Goal: Information Seeking & Learning: Learn about a topic

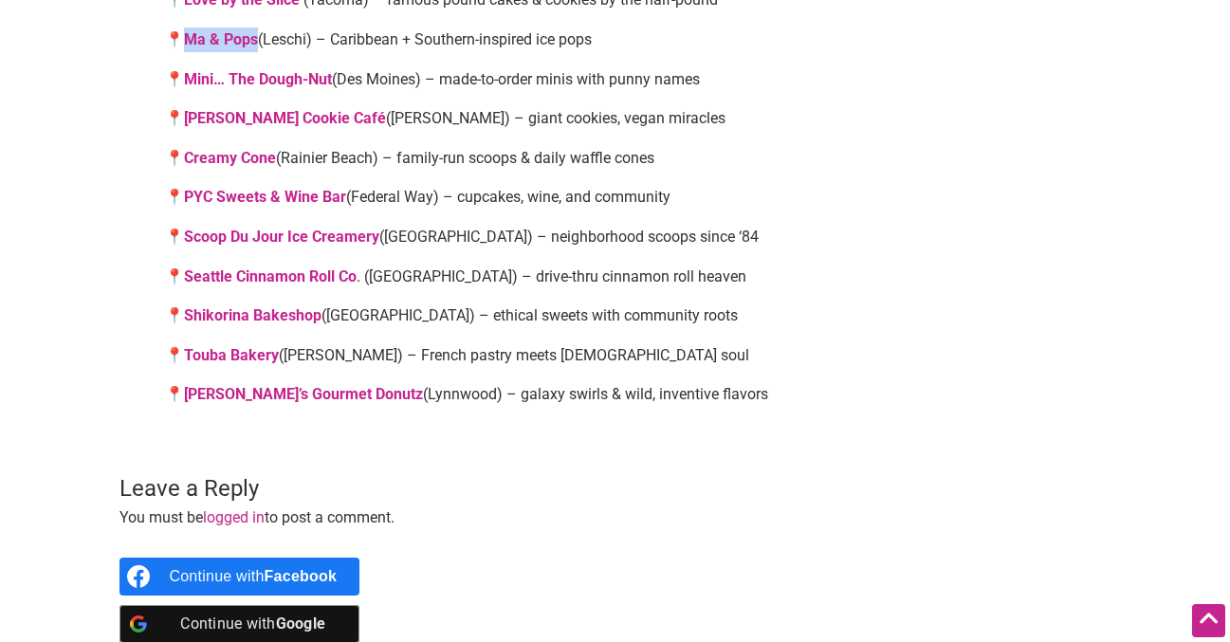
scroll to position [3838, 0]
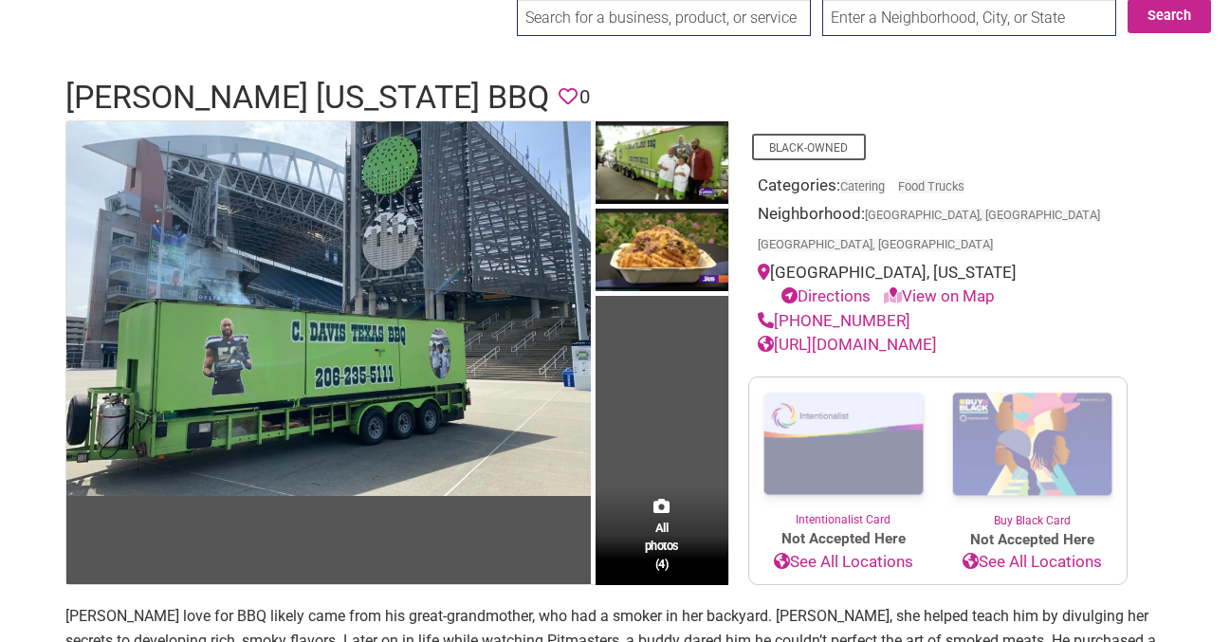
scroll to position [79, 0]
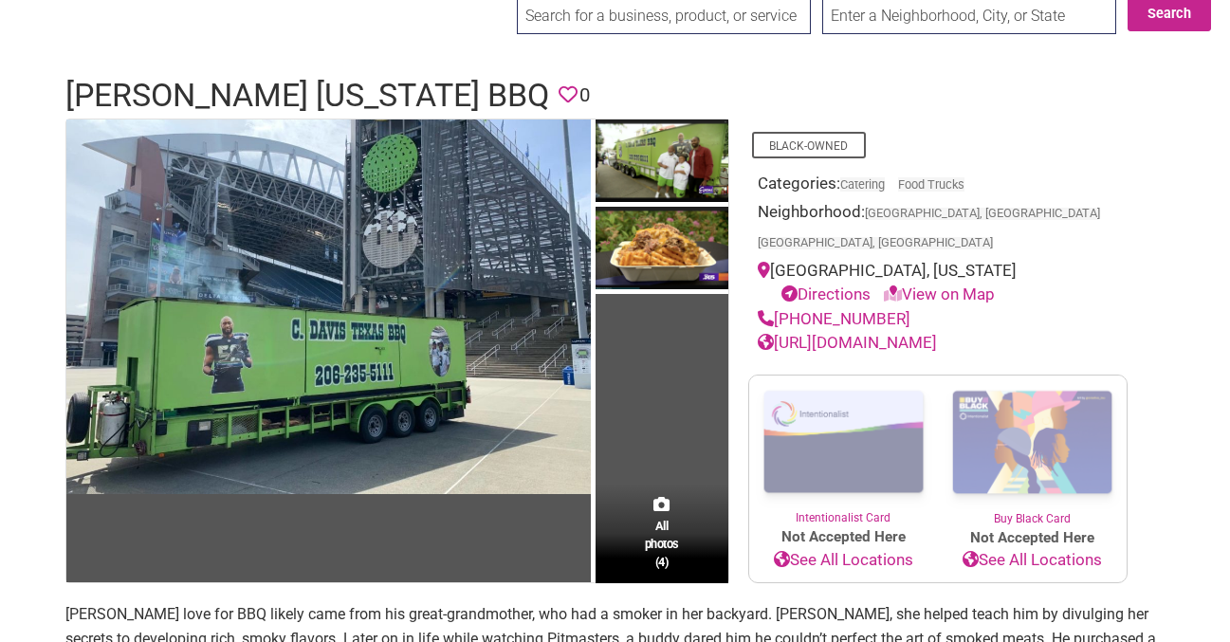
click at [937, 333] on link "https://www.facebook.com/cdtxbbq/" at bounding box center [847, 342] width 179 height 19
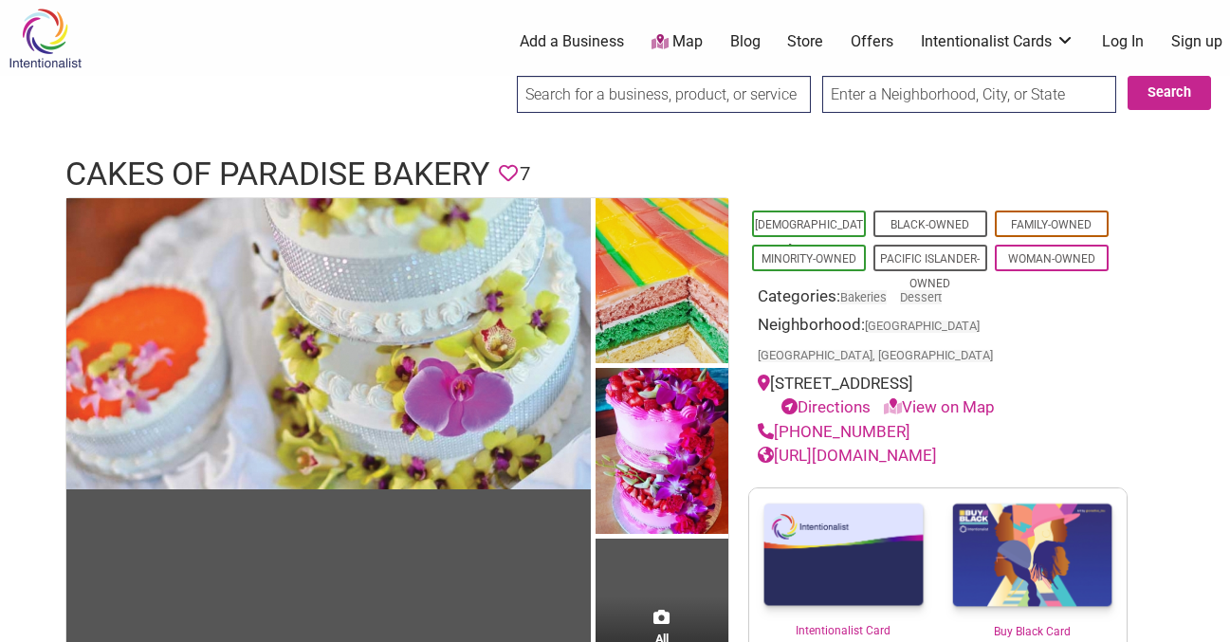
click at [883, 446] on link "[URL][DOMAIN_NAME]" at bounding box center [847, 455] width 179 height 19
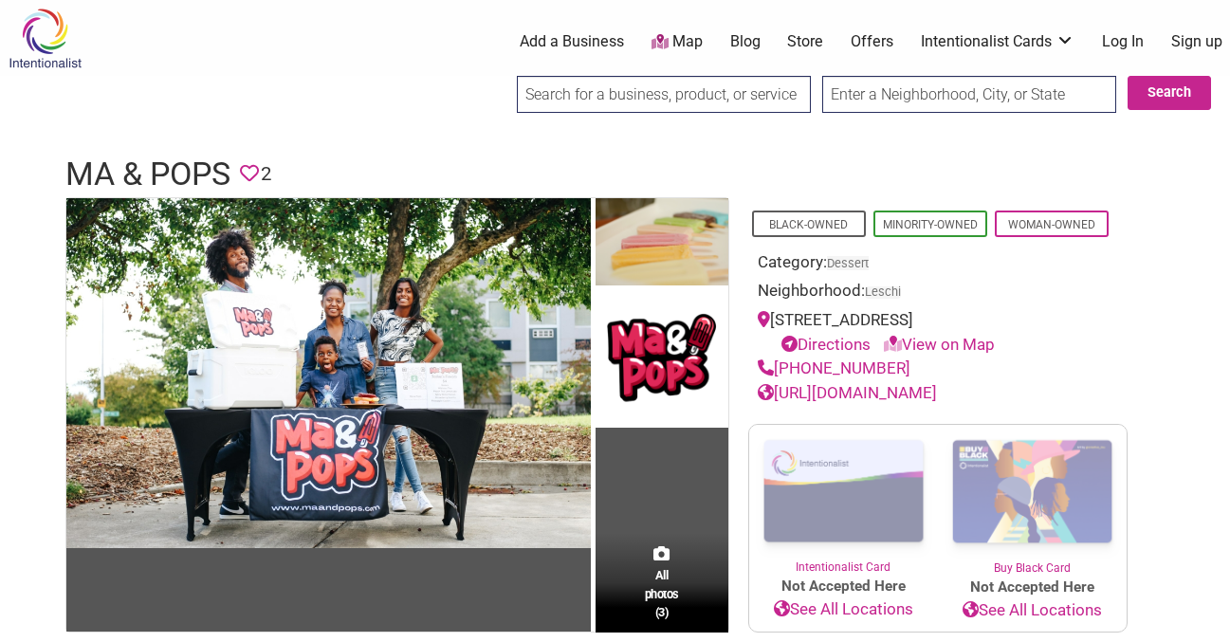
click at [807, 396] on link "https://www.maandpops.com/" at bounding box center [847, 392] width 179 height 19
